Goal: Find specific page/section: Find specific page/section

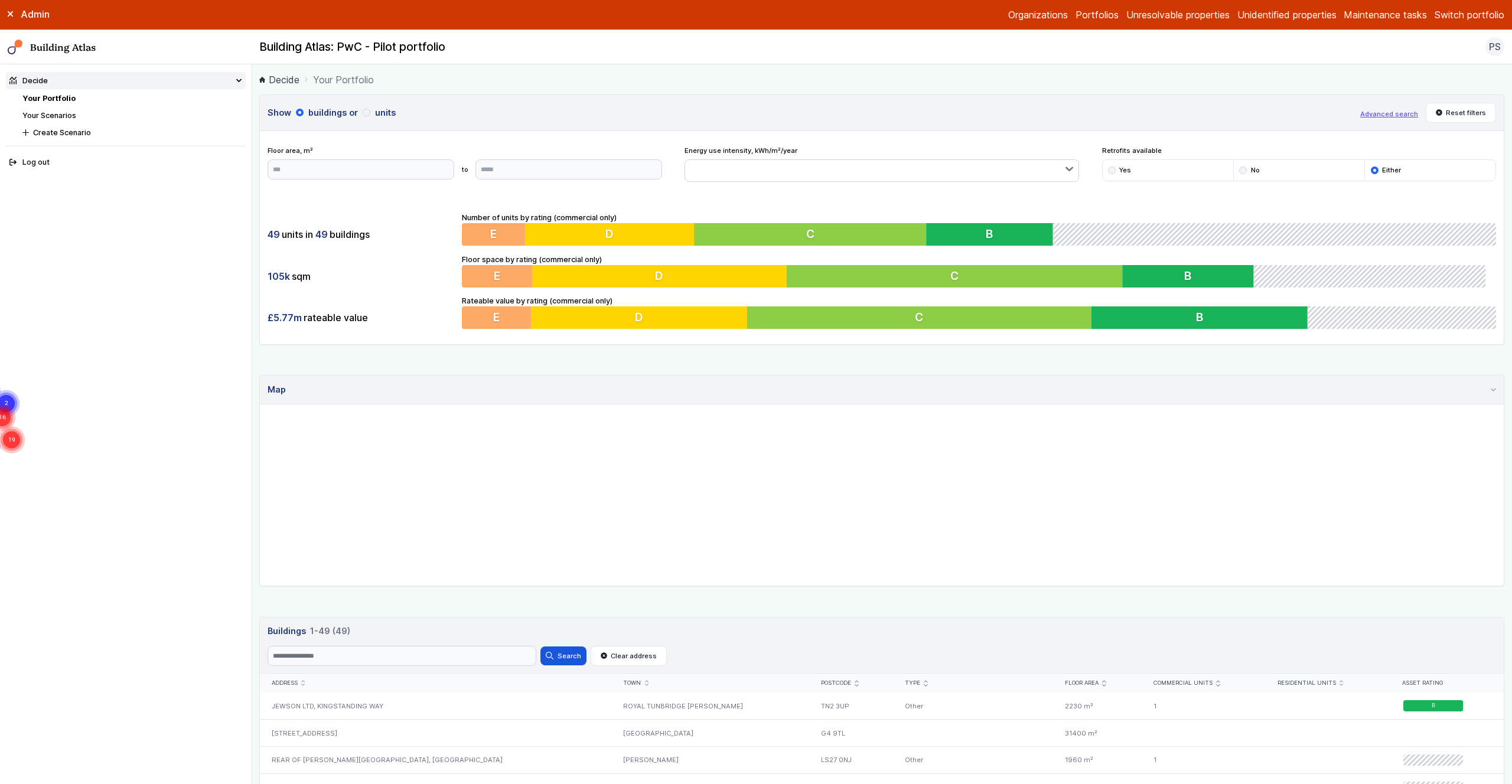
click at [1462, 20] on button "Switch portfolio" at bounding box center [1469, 15] width 70 height 14
click at [0, 0] on button "PwC - Pilot portfolio" at bounding box center [0, 0] width 0 height 0
click at [302, 656] on input "Search" at bounding box center [401, 655] width 268 height 20
type input "****"
drag, startPoint x: 558, startPoint y: 652, endPoint x: 553, endPoint y: 652, distance: 5.0
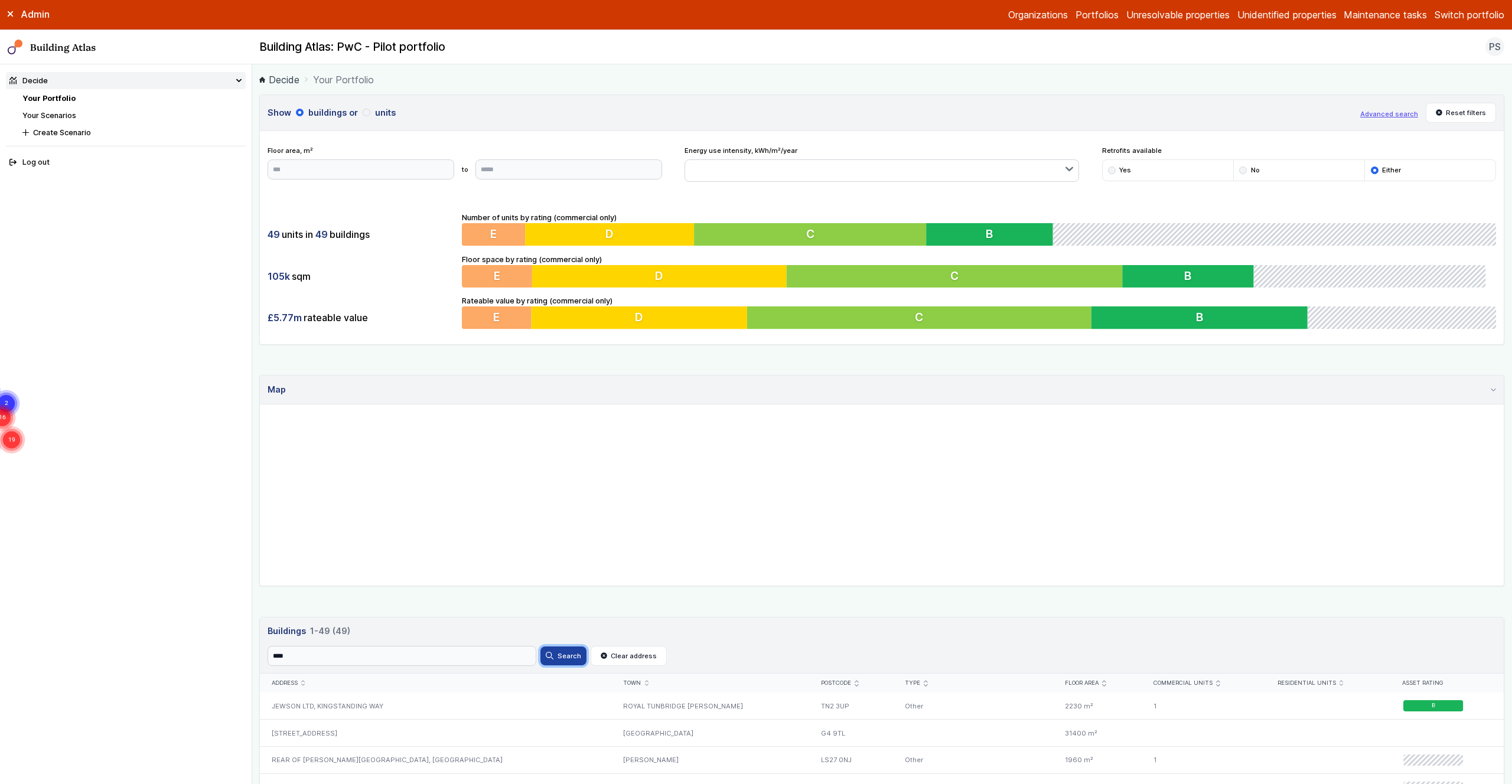
click at [557, 652] on button "Search" at bounding box center [564, 656] width 46 height 19
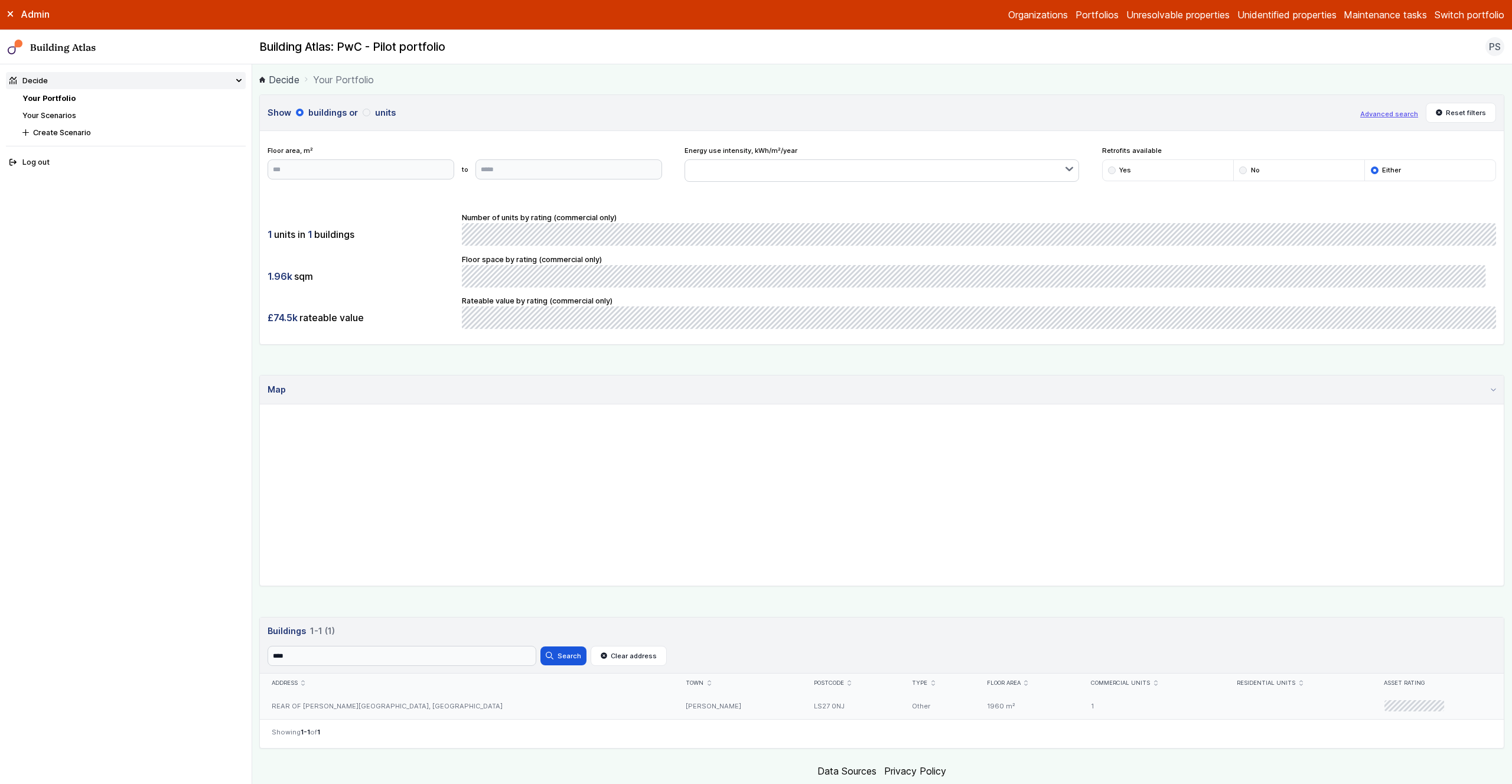
click at [331, 707] on div "REAR OF [PERSON_NAME][GEOGRAPHIC_DATA], [GEOGRAPHIC_DATA]" at bounding box center [467, 706] width 415 height 27
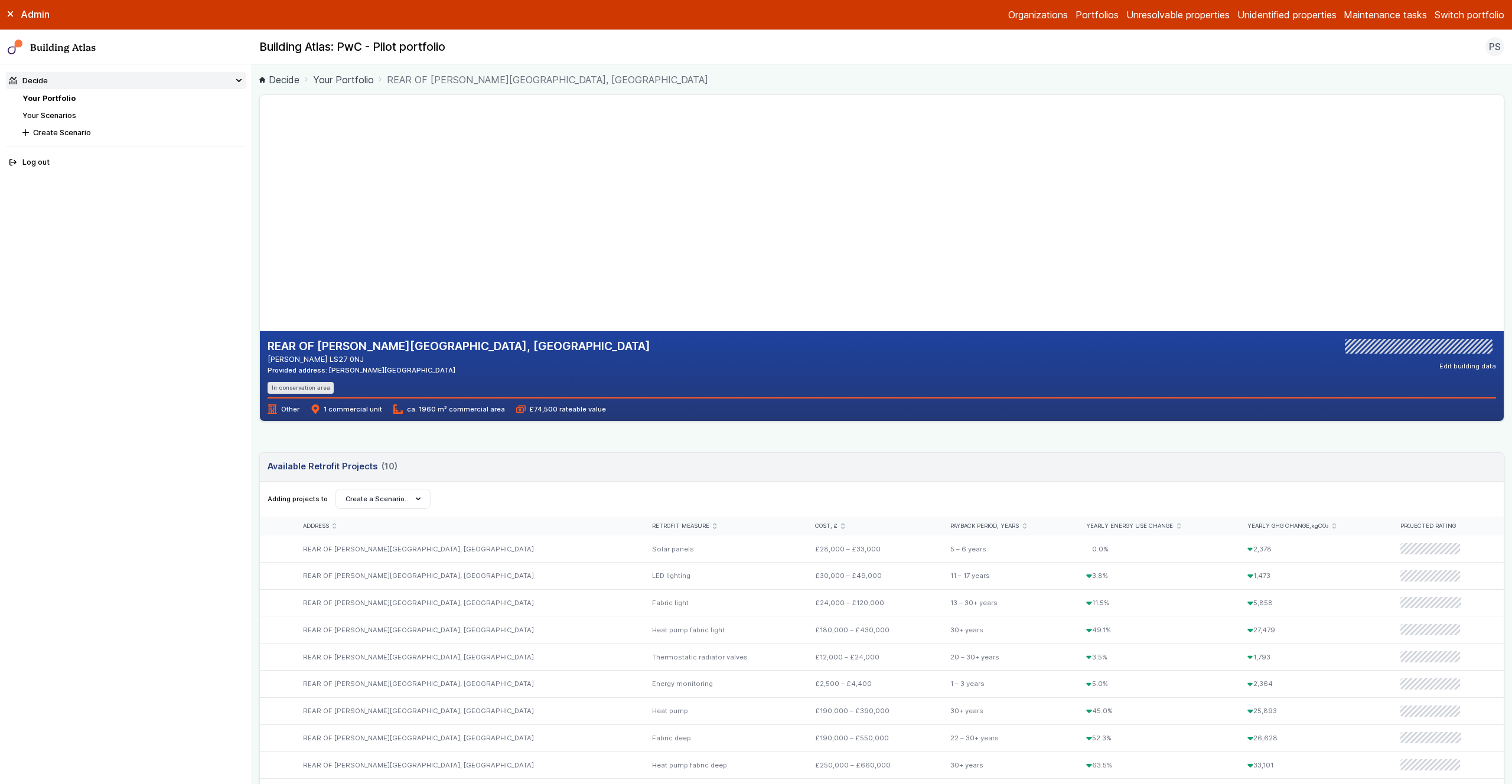
drag, startPoint x: 605, startPoint y: 231, endPoint x: 581, endPoint y: 166, distance: 69.3
click at [260, 166] on gmp-map-3d at bounding box center [260, 213] width 0 height 236
drag, startPoint x: 591, startPoint y: 195, endPoint x: 572, endPoint y: 225, distance: 35.5
click at [260, 213] on gmp-map-3d at bounding box center [260, 213] width 0 height 236
drag, startPoint x: 640, startPoint y: 147, endPoint x: 648, endPoint y: 197, distance: 50.6
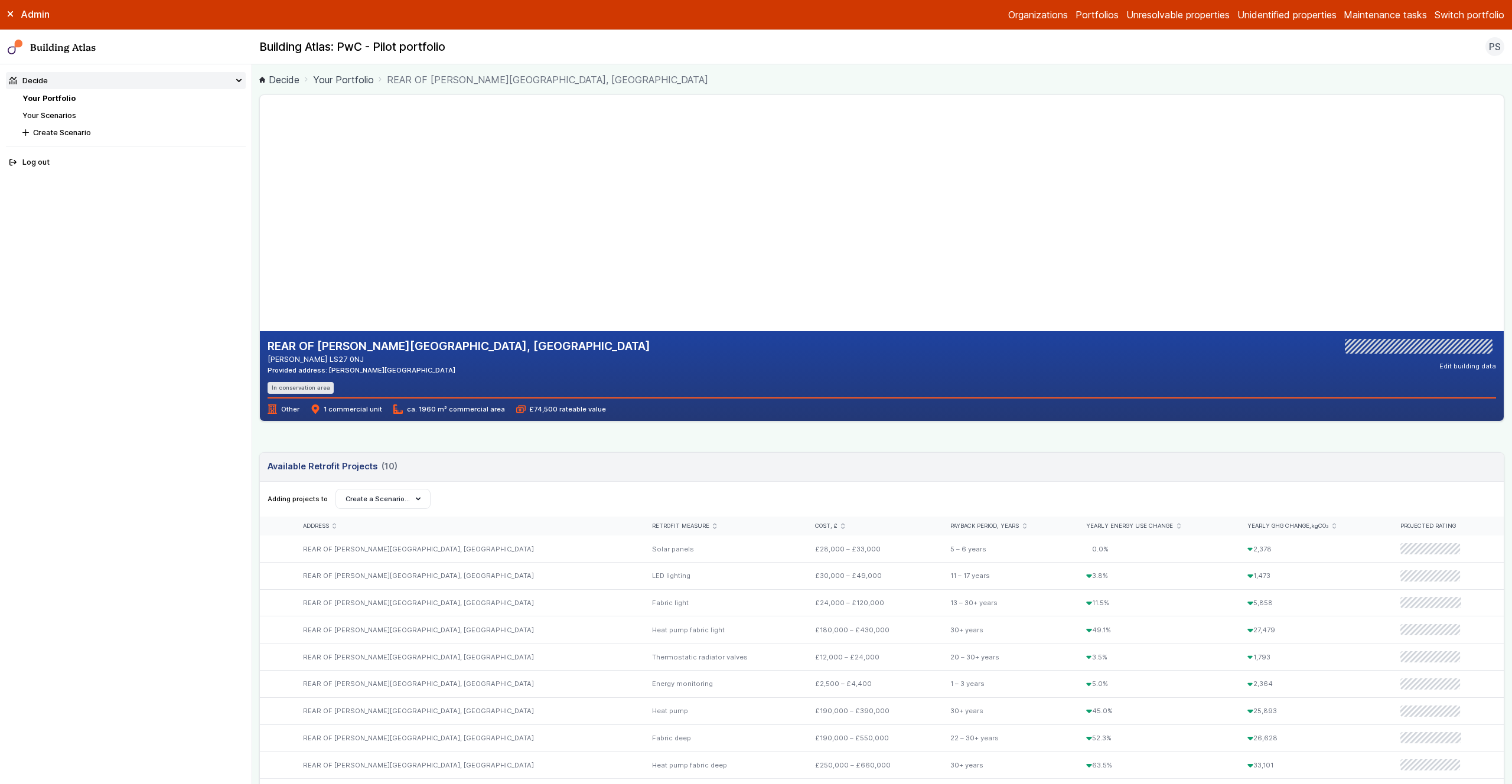
click at [260, 197] on gmp-map-3d at bounding box center [260, 213] width 0 height 236
drag, startPoint x: 629, startPoint y: 271, endPoint x: 625, endPoint y: 180, distance: 91.1
click at [260, 180] on gmp-map-3d at bounding box center [260, 213] width 0 height 236
drag, startPoint x: 687, startPoint y: 185, endPoint x: 648, endPoint y: 223, distance: 54.5
click at [260, 223] on gmp-map-3d at bounding box center [260, 213] width 0 height 236
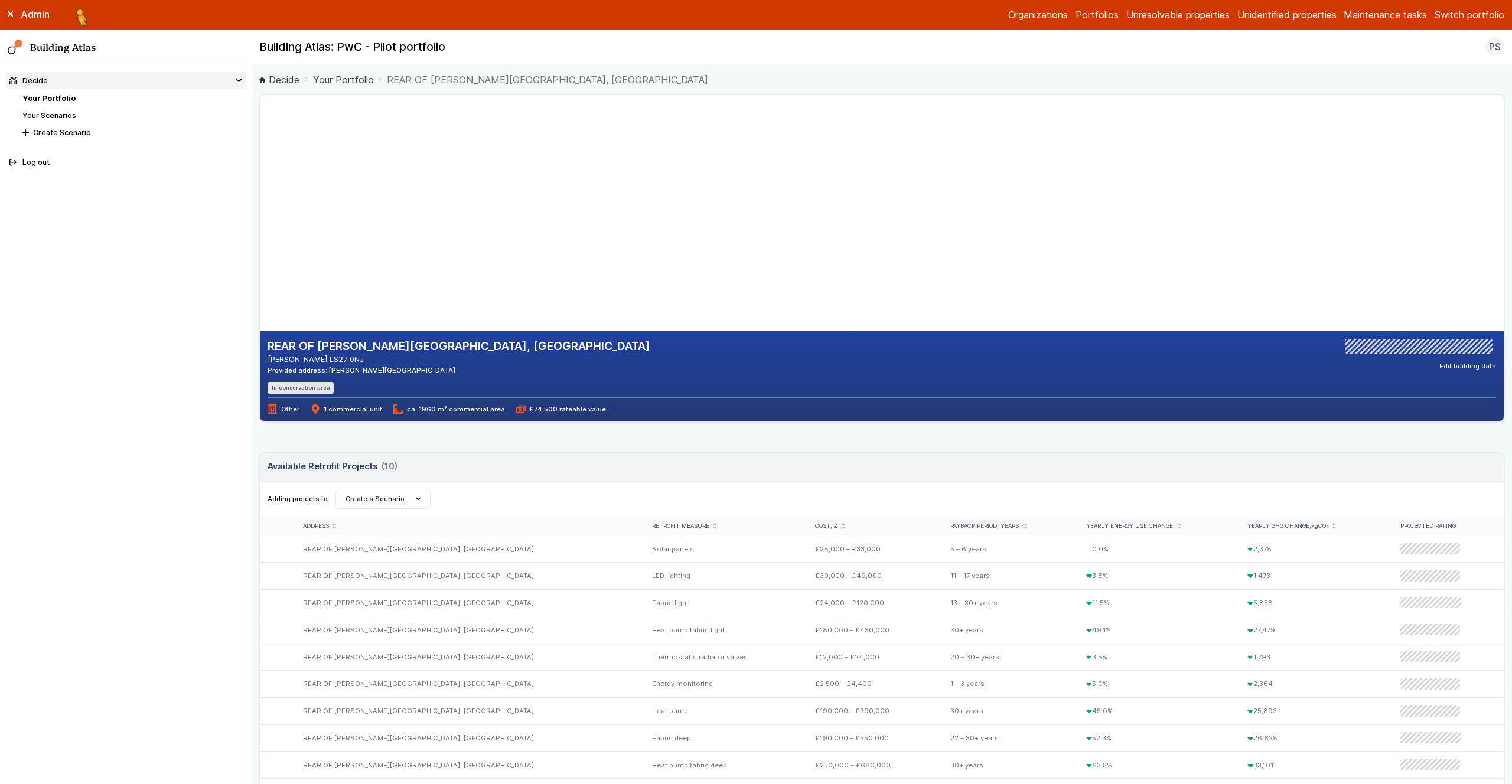
drag, startPoint x: 1478, startPoint y: 306, endPoint x: 1262, endPoint y: 141, distance: 271.8
click at [260, 141] on gmp-map at bounding box center [260, 213] width 0 height 236
drag, startPoint x: 1323, startPoint y: 143, endPoint x: 1335, endPoint y: 164, distance: 24.2
click at [260, 165] on gmp-map at bounding box center [260, 213] width 0 height 236
drag, startPoint x: 1017, startPoint y: 233, endPoint x: 1362, endPoint y: 203, distance: 346.3
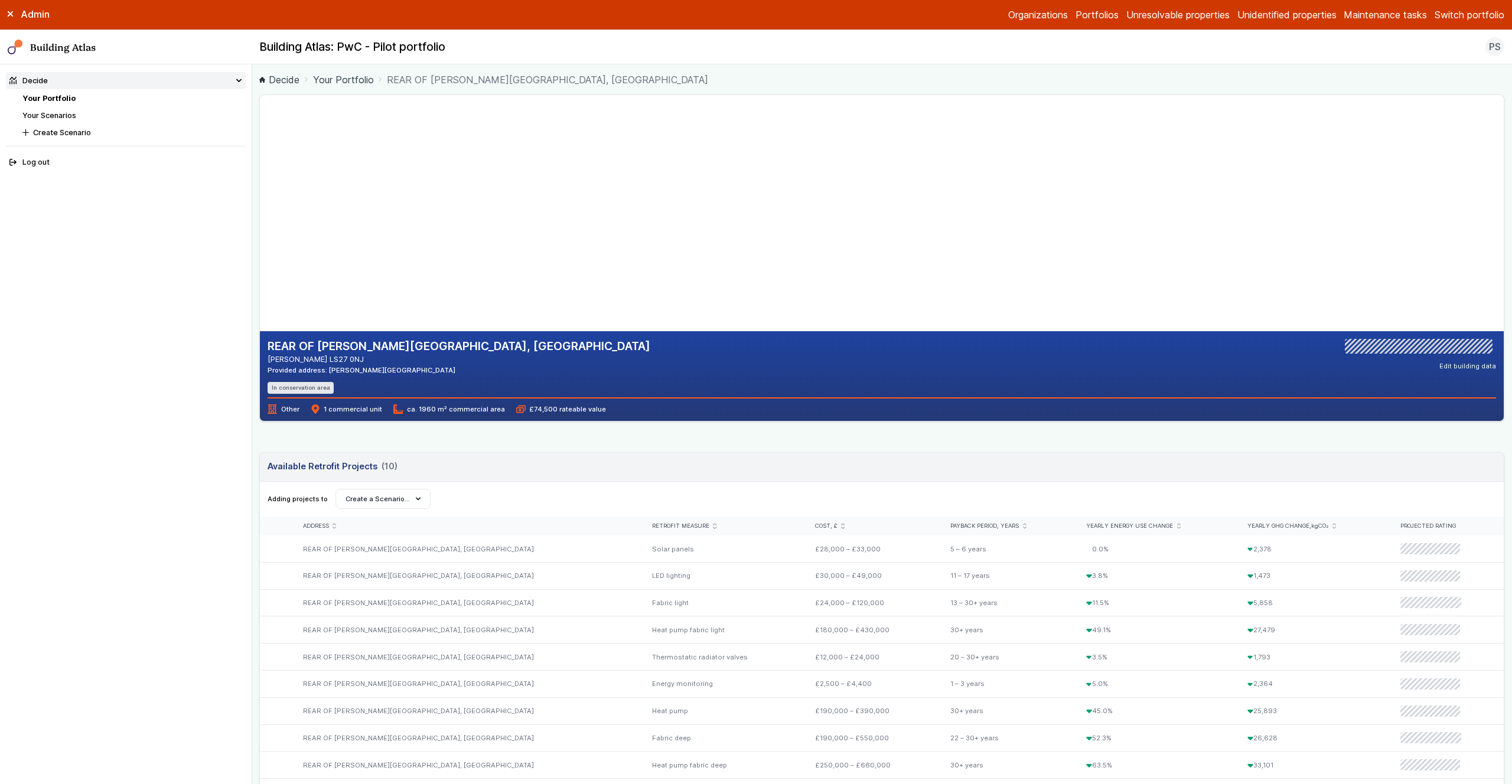
click at [260, 205] on gmp-map at bounding box center [260, 213] width 0 height 236
drag, startPoint x: 1011, startPoint y: 235, endPoint x: 1446, endPoint y: 211, distance: 435.7
click at [260, 211] on gmp-map at bounding box center [260, 213] width 0 height 236
drag, startPoint x: 1197, startPoint y: 191, endPoint x: 1161, endPoint y: 186, distance: 36.3
click at [260, 191] on gmp-map at bounding box center [260, 213] width 0 height 236
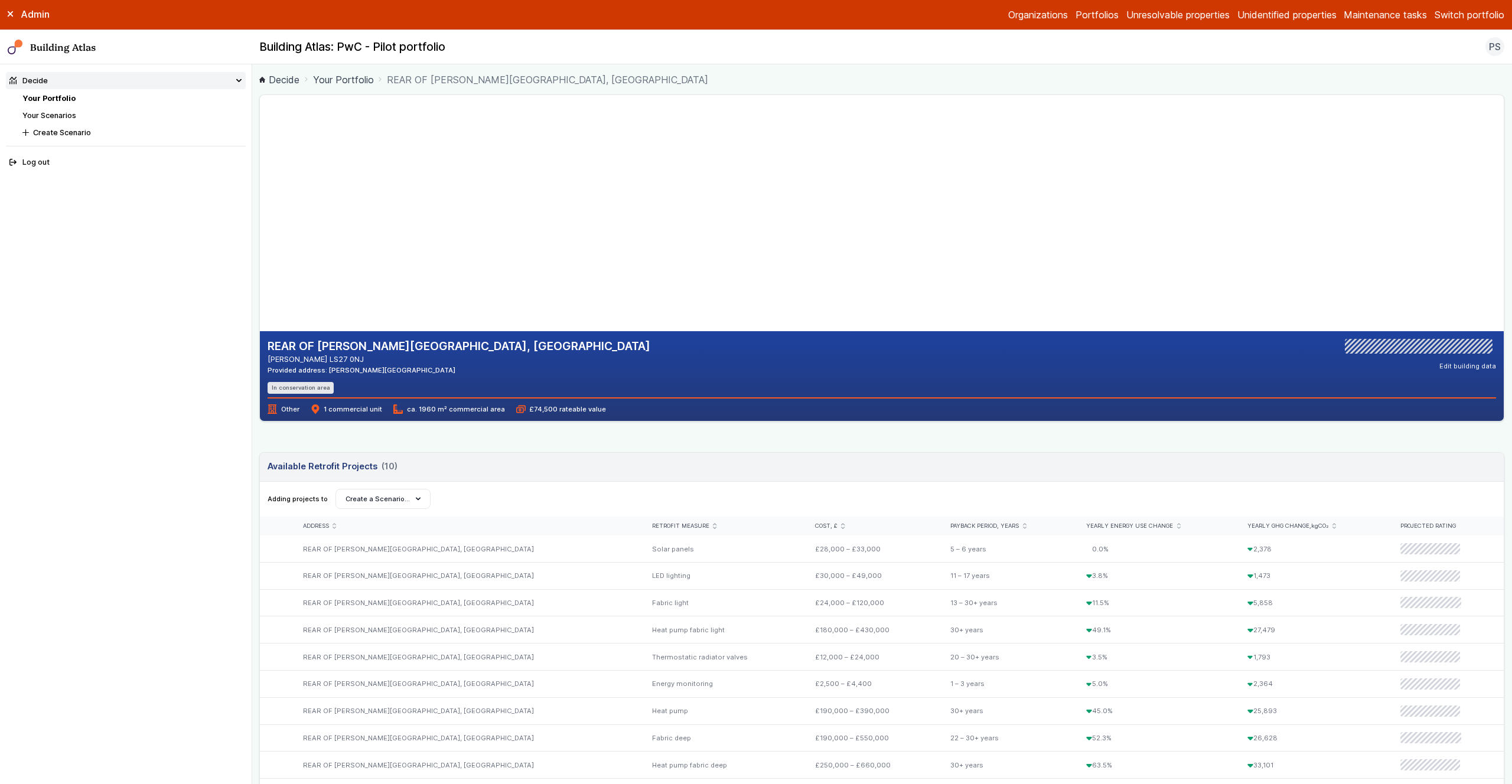
drag, startPoint x: 1255, startPoint y: 196, endPoint x: 1224, endPoint y: 196, distance: 31.0
click at [260, 196] on gmp-map at bounding box center [260, 213] width 0 height 236
drag, startPoint x: 678, startPoint y: 186, endPoint x: 647, endPoint y: 249, distance: 70.2
click at [260, 249] on gmp-map-3d at bounding box center [260, 213] width 0 height 236
drag, startPoint x: 713, startPoint y: 303, endPoint x: 698, endPoint y: 267, distance: 39.0
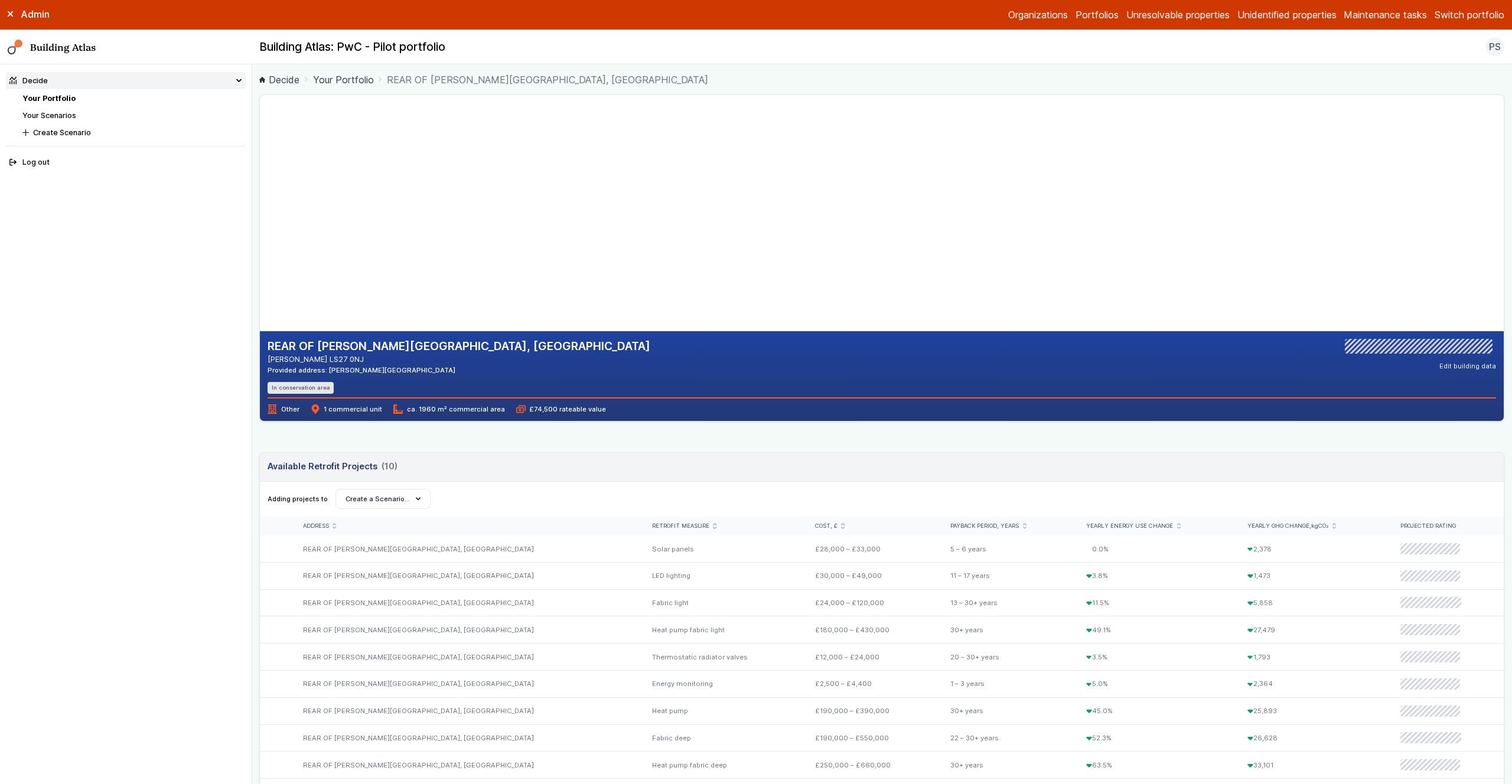
click at [260, 267] on gmp-map-3d at bounding box center [260, 213] width 0 height 236
